Goal: Task Accomplishment & Management: Complete application form

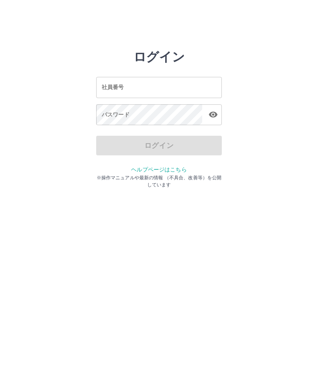
click at [137, 78] on input "社員番号" at bounding box center [159, 87] width 126 height 21
type input "*******"
click at [127, 114] on div "パスワード パスワード" at bounding box center [159, 115] width 126 height 22
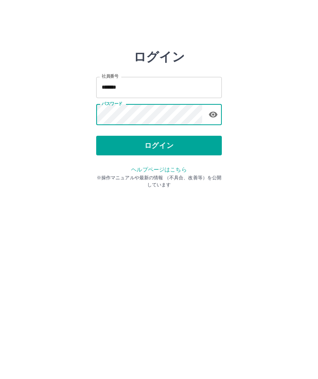
click at [169, 143] on button "ログイン" at bounding box center [159, 146] width 126 height 20
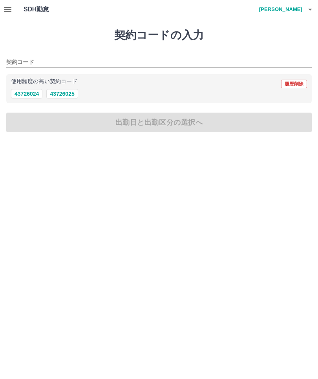
click at [60, 91] on button "43726025" at bounding box center [61, 93] width 31 height 9
type input "********"
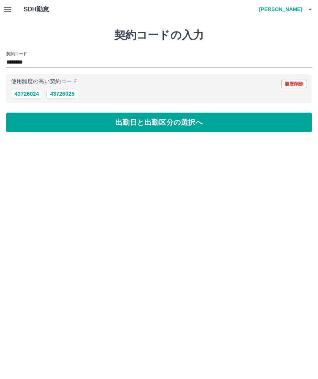
click at [165, 124] on button "出勤日と出勤区分の選択へ" at bounding box center [159, 123] width 306 height 20
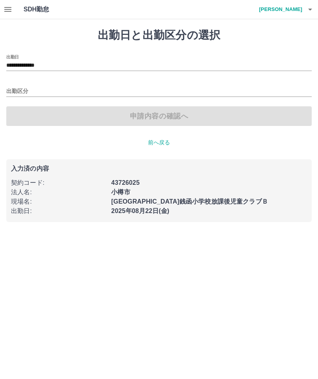
click at [13, 96] on input "出勤区分" at bounding box center [159, 92] width 306 height 10
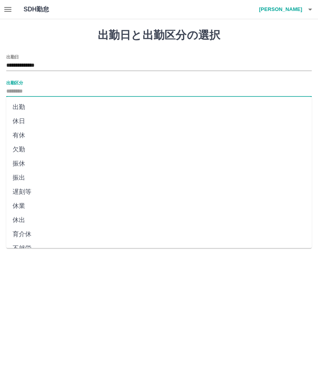
click at [22, 103] on li "出勤" at bounding box center [159, 107] width 306 height 14
type input "**"
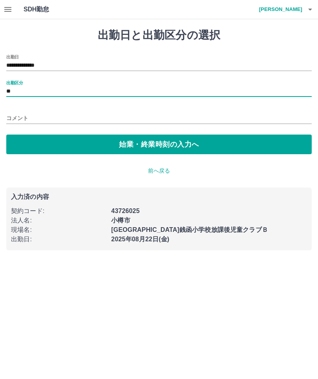
click at [161, 145] on button "始業・終業時刻の入力へ" at bounding box center [159, 145] width 306 height 20
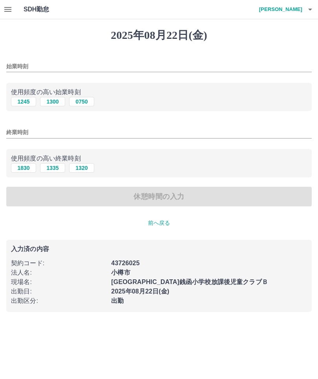
click at [23, 102] on button "1245" at bounding box center [23, 101] width 25 height 9
click at [24, 103] on button "1245" at bounding box center [23, 101] width 25 height 9
click at [28, 70] on input "****" at bounding box center [159, 66] width 306 height 11
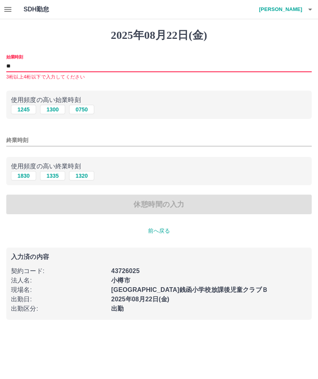
type input "*"
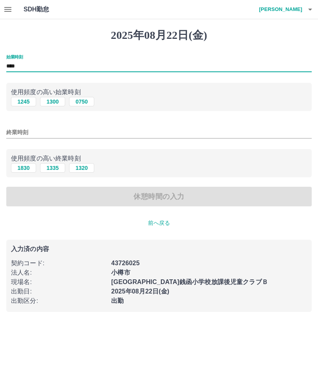
type input "****"
click at [29, 136] on input "終業時刻" at bounding box center [159, 132] width 306 height 11
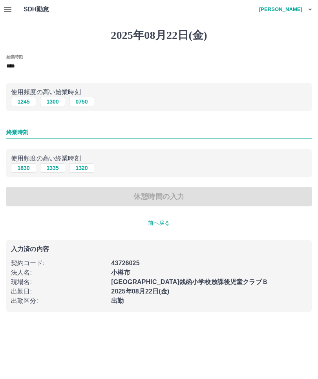
click at [18, 133] on input "終業時刻" at bounding box center [159, 132] width 306 height 11
click at [22, 171] on button "1830" at bounding box center [23, 167] width 25 height 9
type input "****"
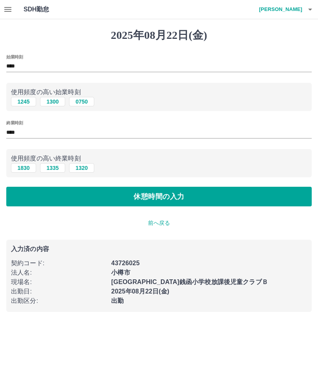
click at [163, 197] on button "休憩時間の入力" at bounding box center [159, 197] width 306 height 20
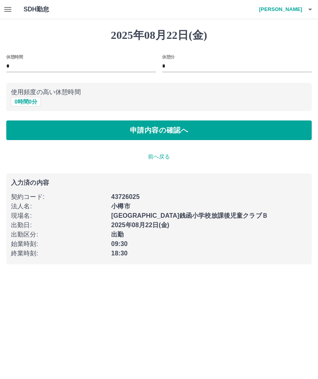
click at [22, 64] on input "*" at bounding box center [81, 66] width 150 height 11
type input "*"
click at [162, 135] on button "申請内容の確認へ" at bounding box center [159, 131] width 306 height 20
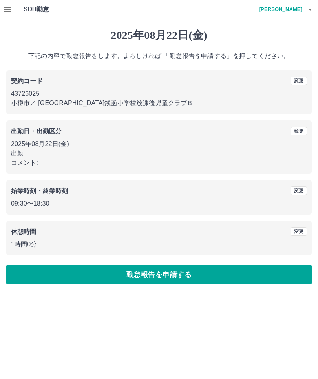
click at [164, 278] on button "勤怠報告を申請する" at bounding box center [159, 275] width 306 height 20
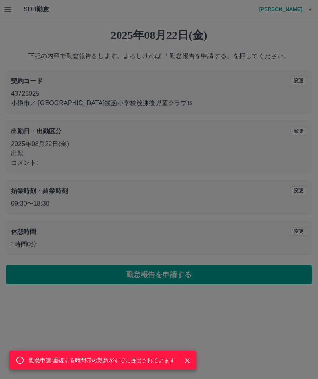
click at [185, 365] on button "Close" at bounding box center [187, 361] width 12 height 12
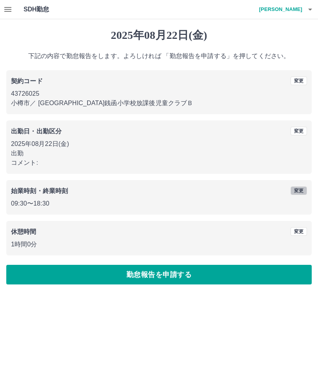
click at [300, 193] on button "変更" at bounding box center [299, 191] width 16 height 9
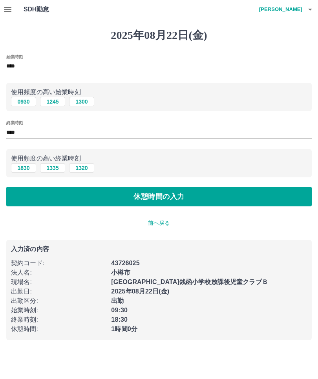
click at [26, 106] on button "0930" at bounding box center [23, 101] width 25 height 9
click at [24, 169] on button "1830" at bounding box center [23, 167] width 25 height 9
click at [161, 202] on button "休憩時間の入力" at bounding box center [159, 197] width 306 height 20
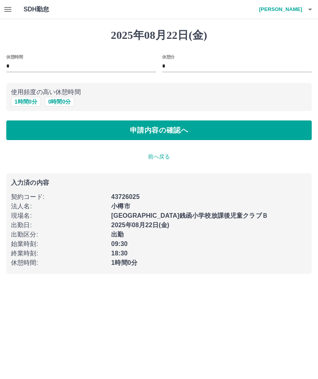
click at [20, 98] on button "1 時間 0 分" at bounding box center [26, 101] width 30 height 9
click at [161, 135] on button "申請内容の確認へ" at bounding box center [159, 131] width 306 height 20
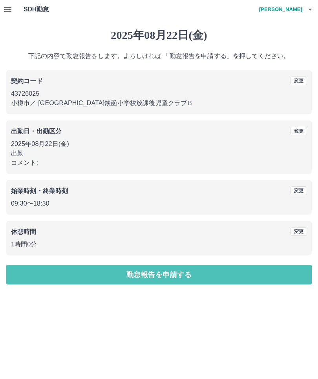
click at [165, 278] on button "勤怠報告を申請する" at bounding box center [159, 275] width 306 height 20
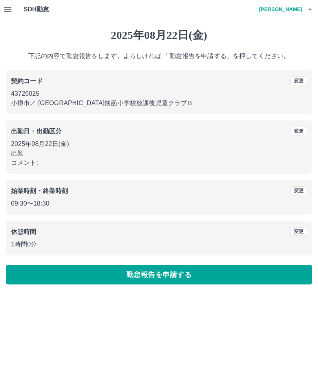
click at [3, 13] on icon "button" at bounding box center [7, 9] width 9 height 9
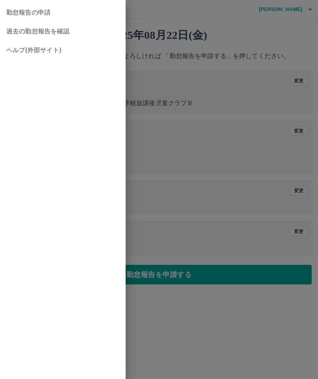
click at [43, 39] on link "過去の勤怠報告を確認" at bounding box center [63, 31] width 126 height 19
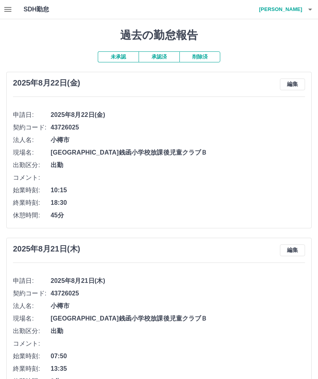
click at [5, 14] on icon "button" at bounding box center [7, 9] width 9 height 9
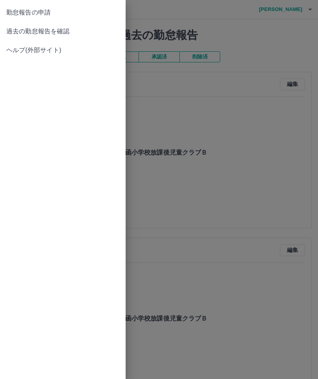
click at [238, 52] on div at bounding box center [159, 189] width 318 height 379
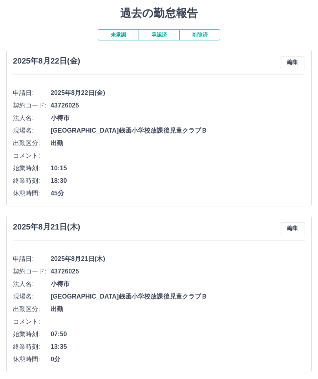
scroll to position [25, 0]
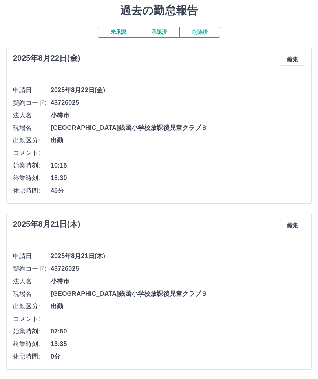
click at [293, 56] on button "編集" at bounding box center [292, 60] width 25 height 12
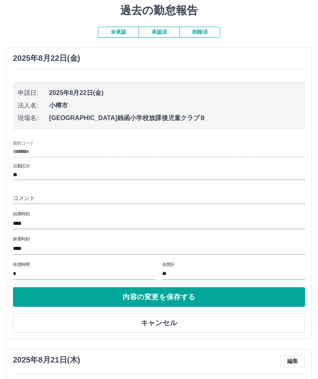
click at [45, 225] on input "****" at bounding box center [159, 223] width 292 height 11
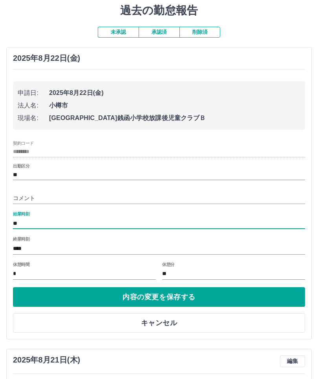
type input "*"
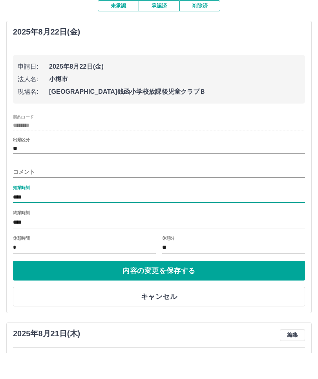
type input "****"
click at [28, 269] on input "*" at bounding box center [84, 274] width 143 height 11
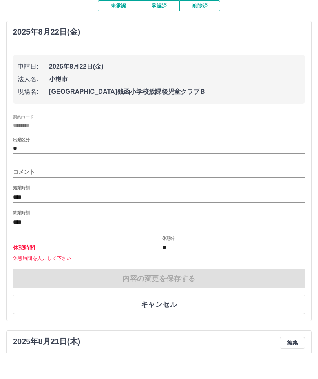
type input "*"
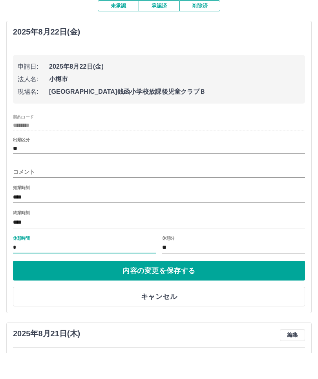
click at [160, 288] on button "内容の変更を保存する" at bounding box center [159, 298] width 292 height 20
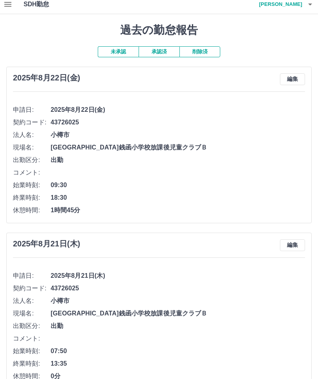
scroll to position [0, 0]
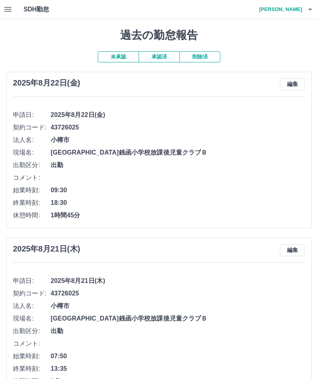
click at [306, 10] on icon "button" at bounding box center [310, 9] width 9 height 9
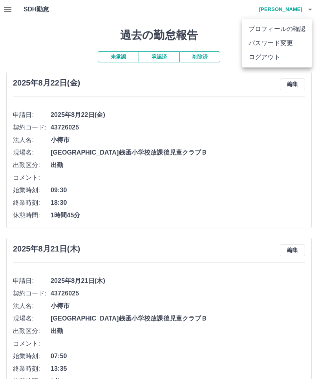
click at [275, 61] on li "ログアウト" at bounding box center [277, 57] width 70 height 14
